Goal: Navigation & Orientation: Find specific page/section

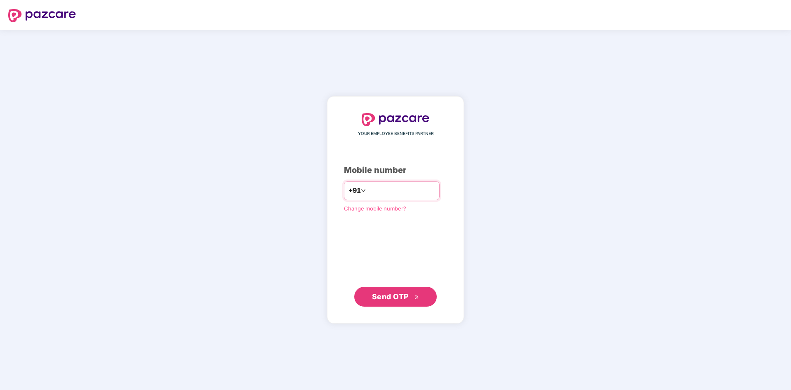
click at [403, 188] on input "number" at bounding box center [401, 190] width 68 height 13
type input "**********"
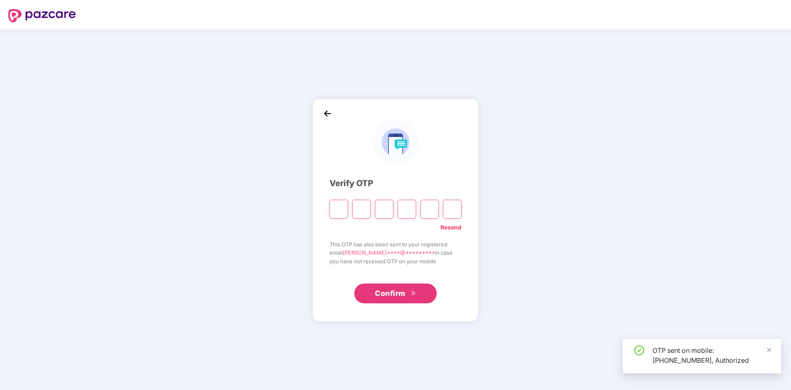
click at [337, 211] on input "Please enter verification code. Digit 1" at bounding box center [338, 209] width 19 height 19
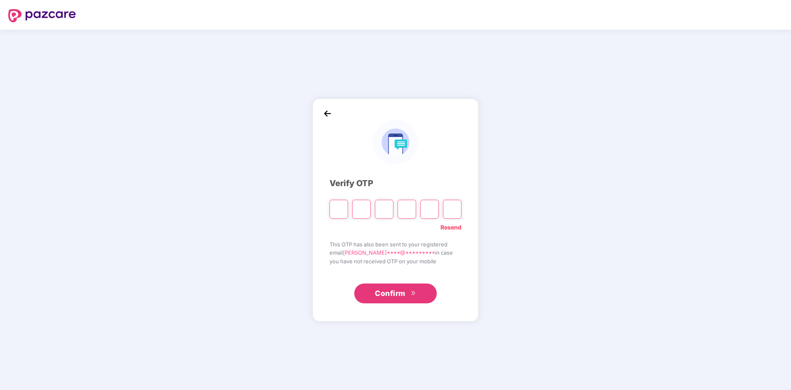
type input "*"
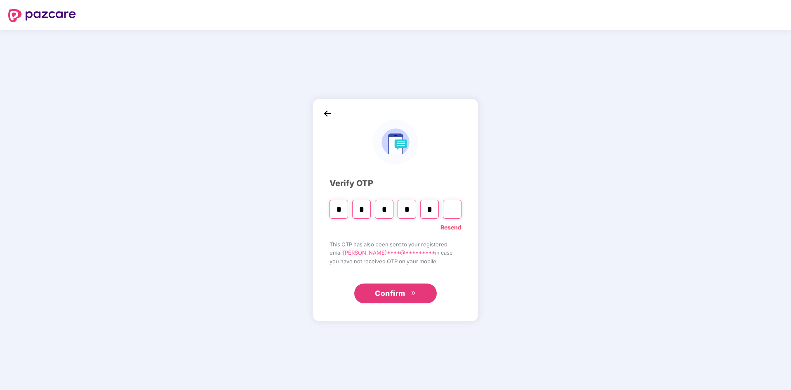
type input "*"
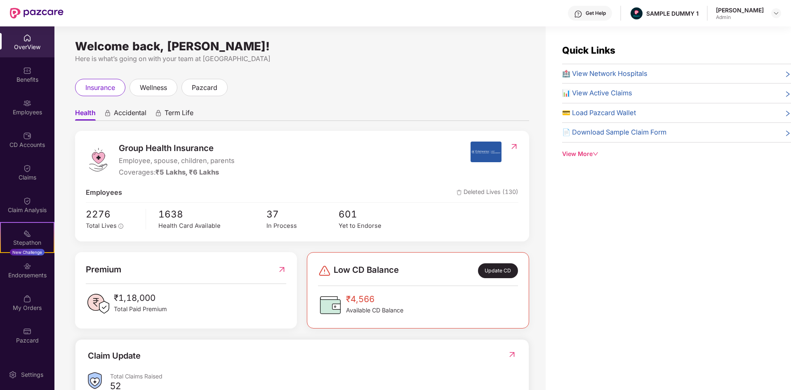
click at [133, 109] on span "Accidental" at bounding box center [130, 114] width 33 height 12
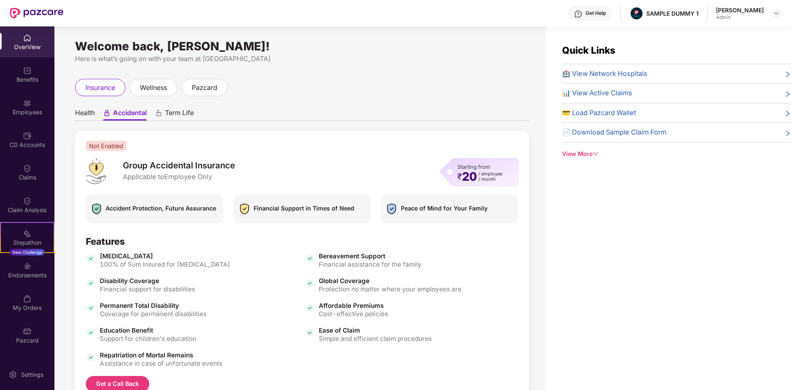
click at [181, 109] on span "Term Life" at bounding box center [179, 114] width 29 height 12
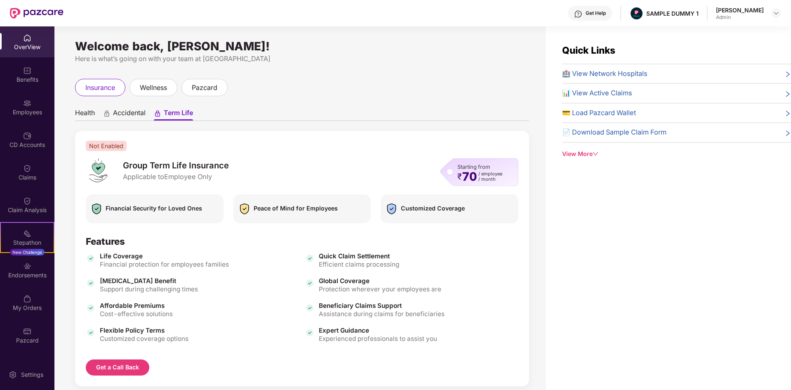
click at [76, 109] on span "Health" at bounding box center [85, 114] width 20 height 12
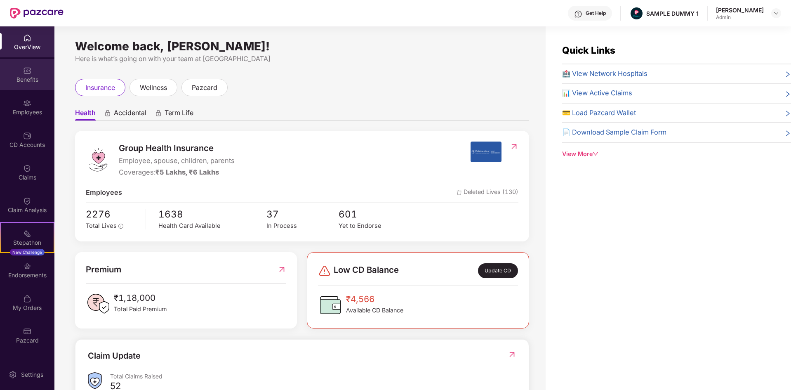
click at [25, 75] on div "Benefits" at bounding box center [27, 79] width 54 height 8
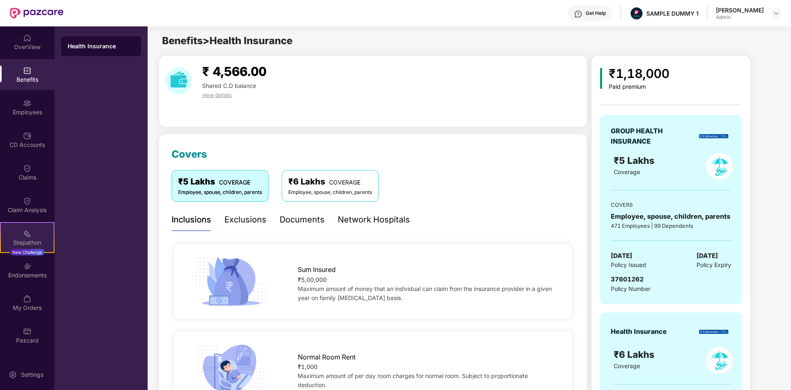
click at [25, 230] on img at bounding box center [27, 233] width 8 height 8
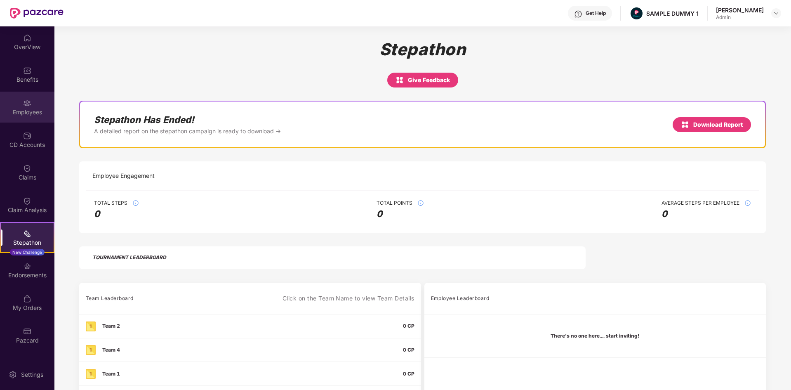
click at [28, 105] on img at bounding box center [27, 103] width 8 height 8
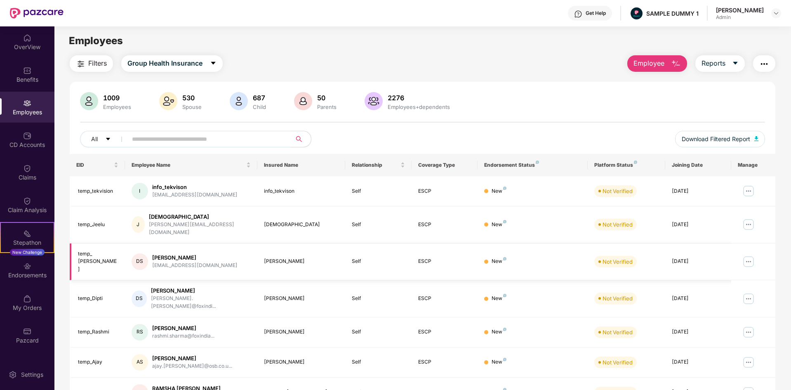
click at [191, 254] on div "[PERSON_NAME]" at bounding box center [194, 258] width 85 height 8
click at [31, 40] on img at bounding box center [27, 38] width 8 height 8
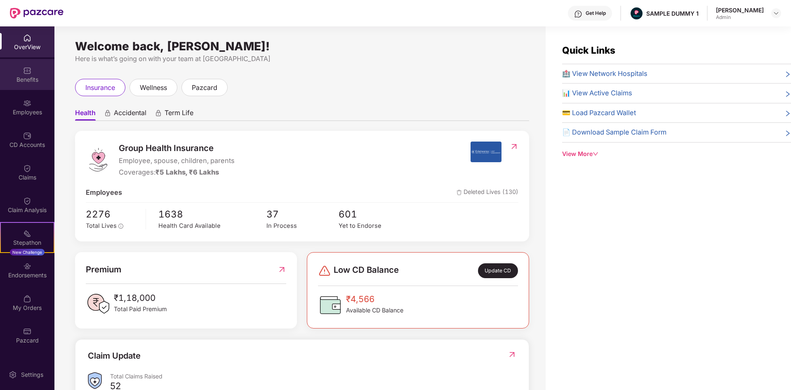
click at [26, 78] on div "Benefits" at bounding box center [27, 79] width 54 height 8
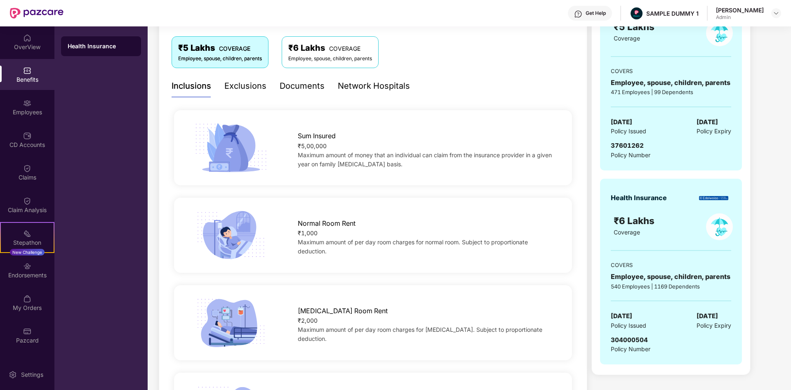
scroll to position [124, 0]
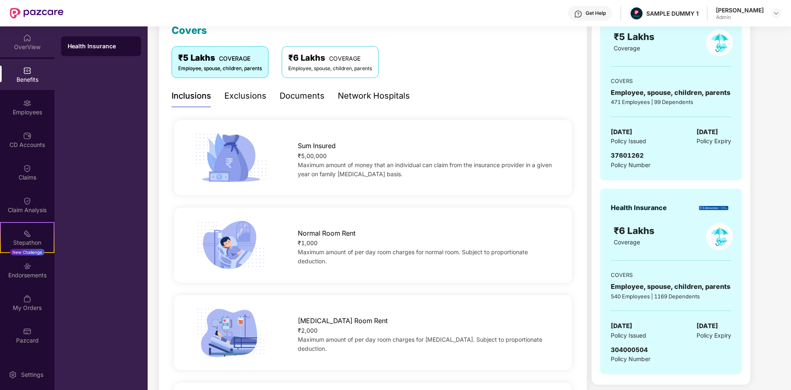
click at [21, 37] on div "OverView" at bounding box center [27, 41] width 54 height 31
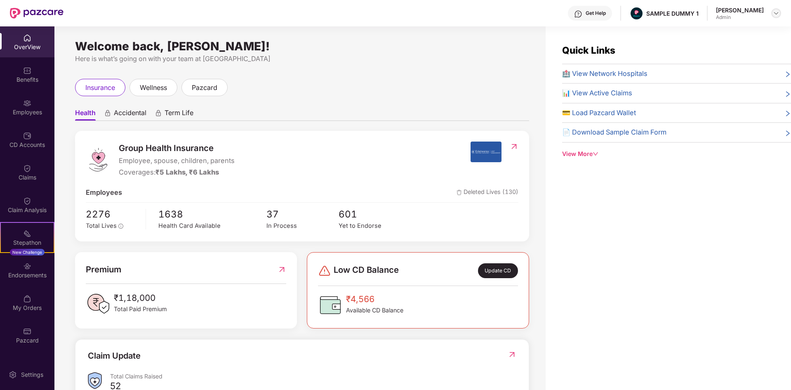
click at [773, 15] on img at bounding box center [776, 13] width 7 height 7
click at [598, 71] on span "🏥 View Network Hospitals" at bounding box center [604, 73] width 85 height 11
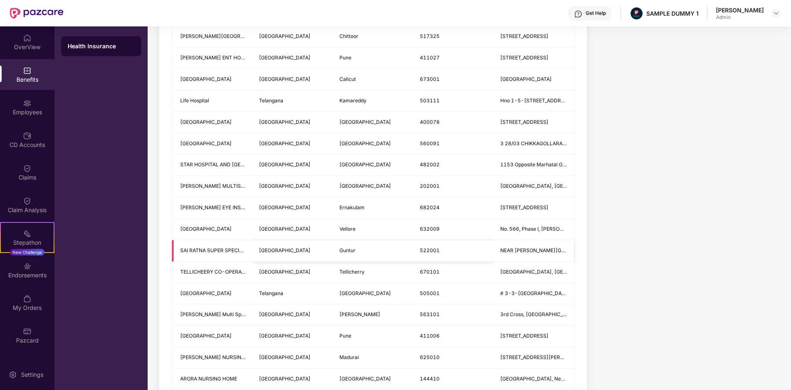
drag, startPoint x: 477, startPoint y: 261, endPoint x: 477, endPoint y: 256, distance: 4.1
drag, startPoint x: 477, startPoint y: 256, endPoint x: 423, endPoint y: 227, distance: 61.3
click at [423, 227] on span "632009" at bounding box center [430, 229] width 20 height 6
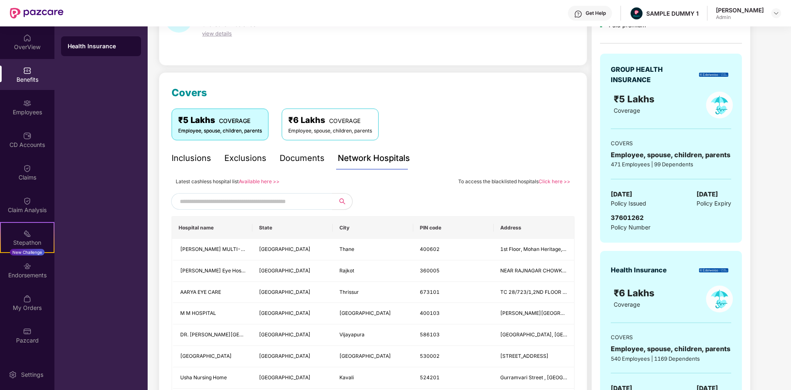
scroll to position [0, 0]
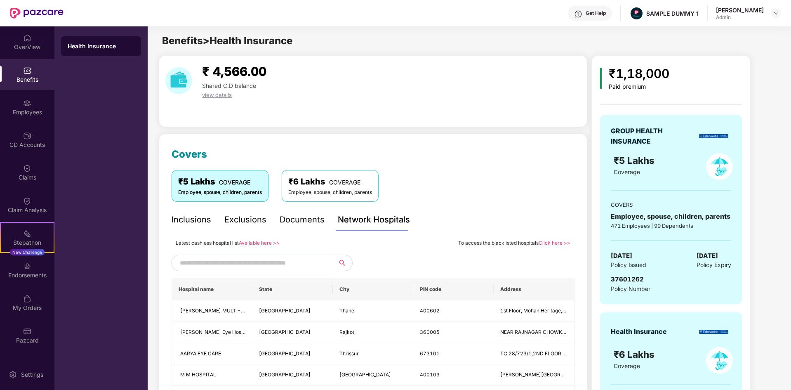
click at [274, 259] on input "text" at bounding box center [250, 262] width 141 height 12
click at [341, 261] on button "button" at bounding box center [339, 262] width 25 height 16
click at [239, 266] on input "*****" at bounding box center [250, 262] width 141 height 12
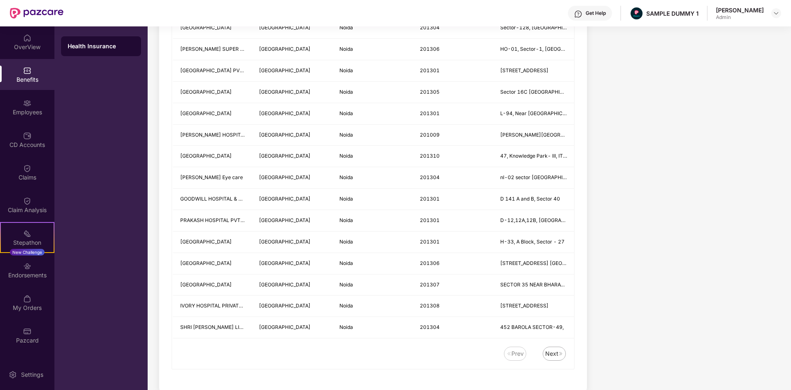
scroll to position [1049, 0]
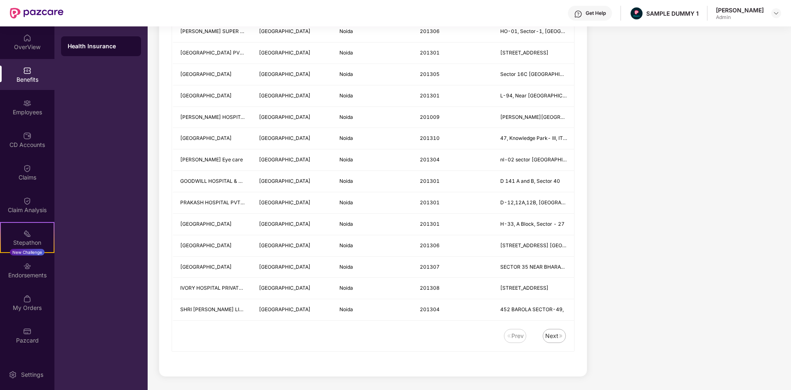
type input "*****"
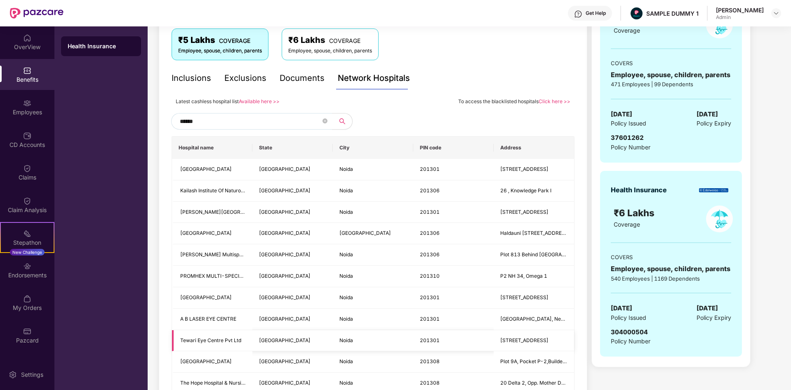
scroll to position [0, 0]
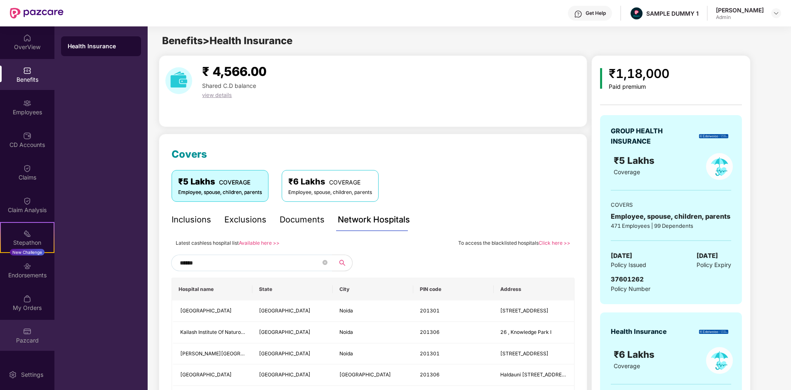
click at [30, 336] on div "Pazcard" at bounding box center [27, 340] width 54 height 8
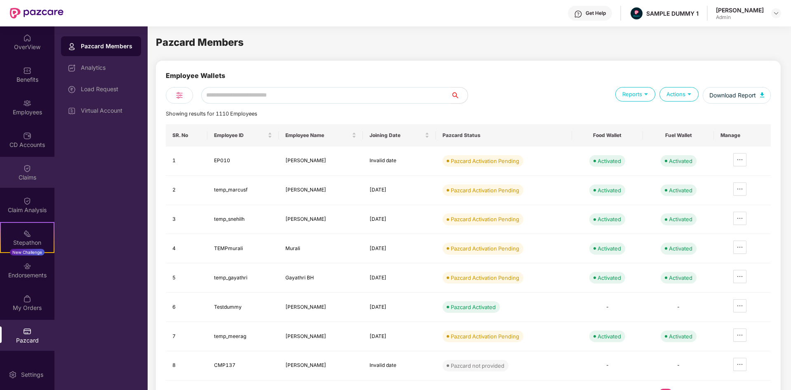
click at [24, 165] on img at bounding box center [27, 168] width 8 height 8
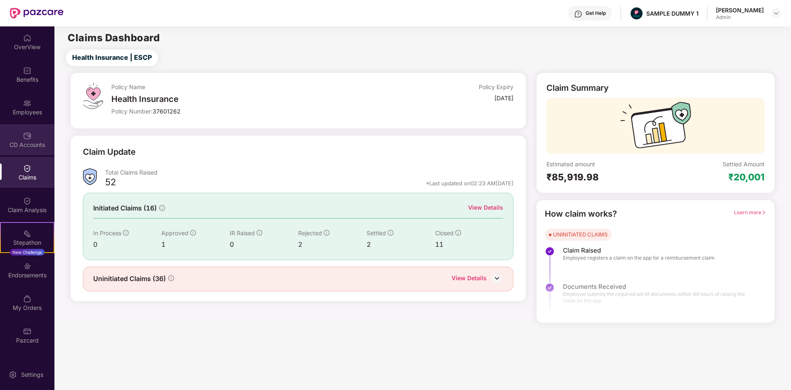
click at [28, 136] on img at bounding box center [27, 136] width 8 height 8
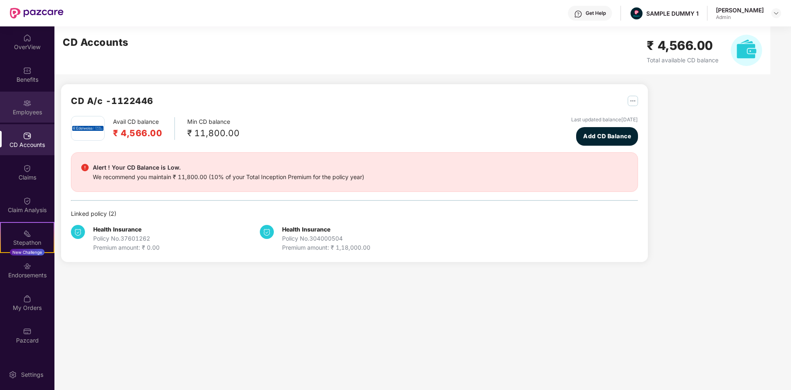
click at [26, 104] on img at bounding box center [27, 103] width 8 height 8
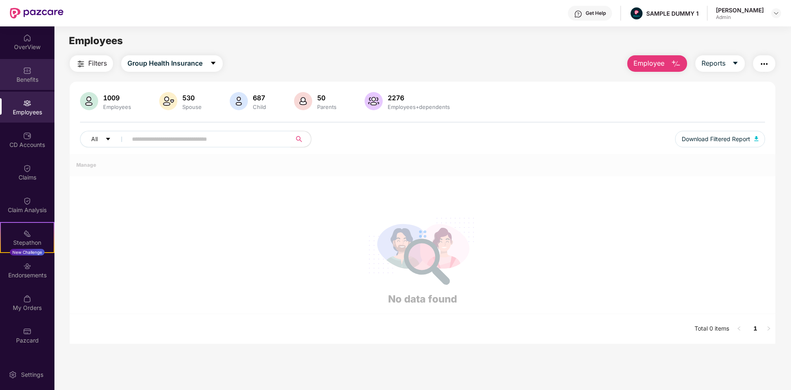
click at [26, 75] on div "Benefits" at bounding box center [27, 79] width 54 height 8
